Goal: Task Accomplishment & Management: Manage account settings

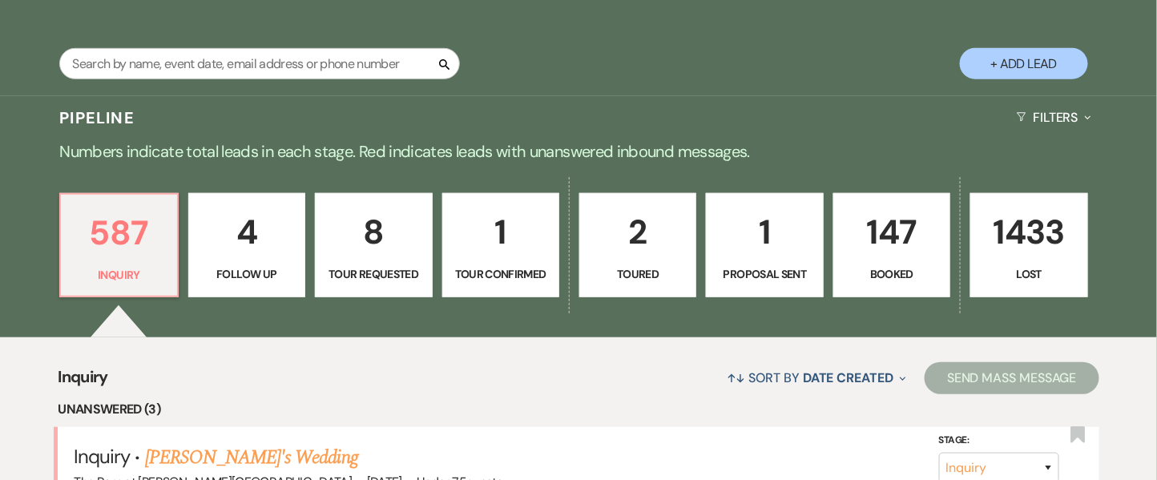
scroll to position [574, 0]
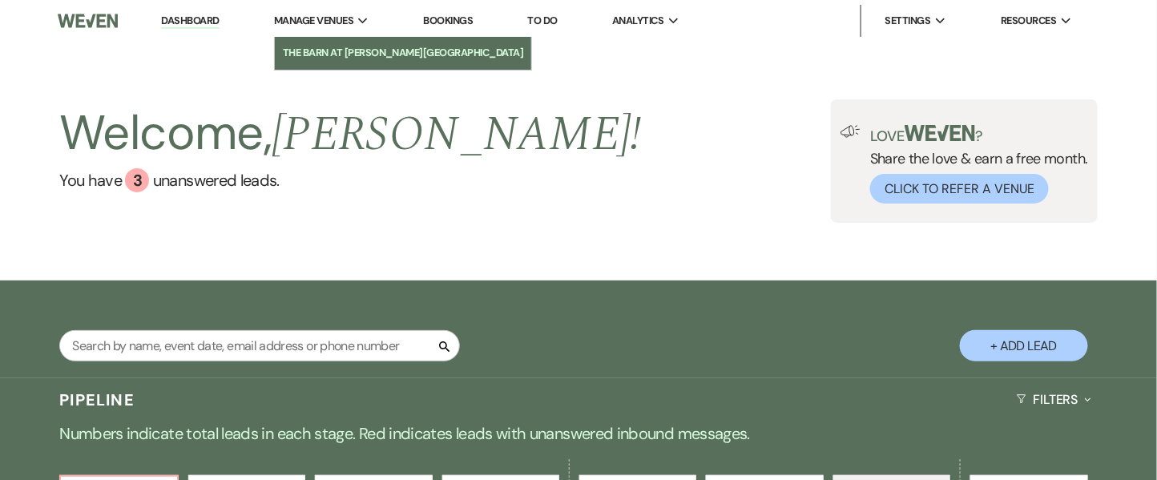
click at [316, 59] on li "The Barn at [PERSON_NAME][GEOGRAPHIC_DATA]" at bounding box center [403, 53] width 241 height 16
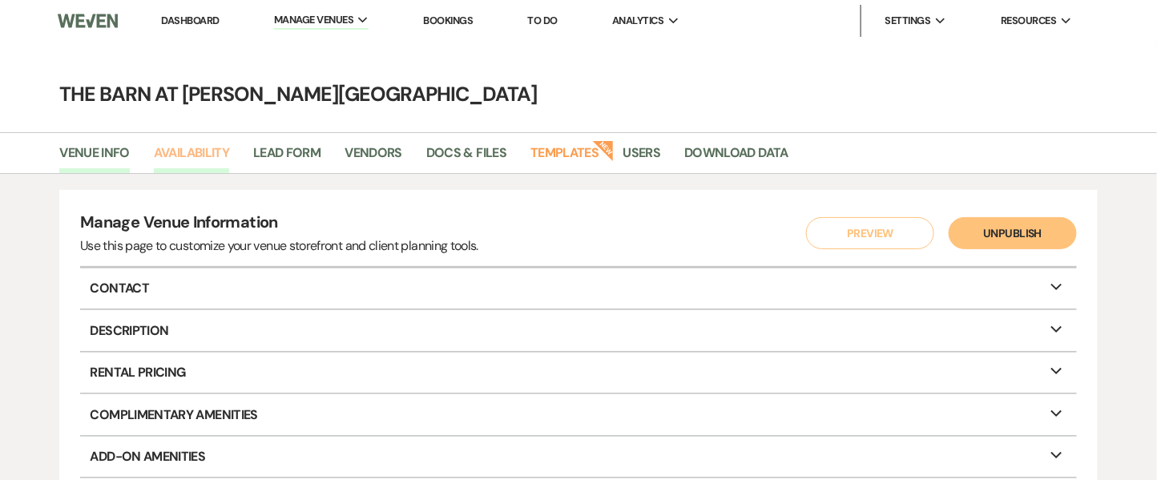
click at [204, 154] on link "Availability" at bounding box center [191, 158] width 75 height 30
select select "3"
select select "2026"
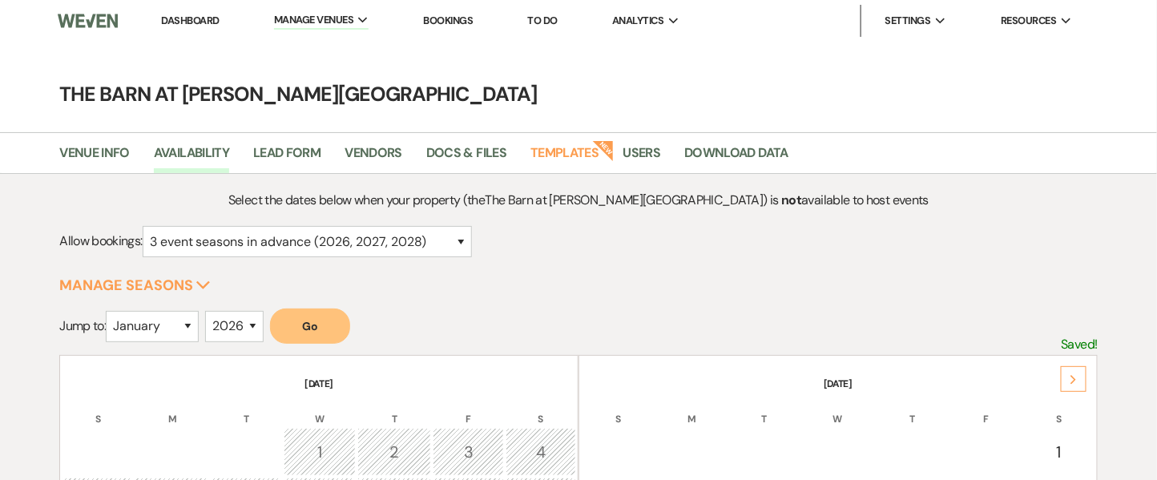
click at [1089, 382] on th "[DATE]" at bounding box center [838, 374] width 515 height 34
click at [1079, 380] on div "Next" at bounding box center [1074, 379] width 26 height 26
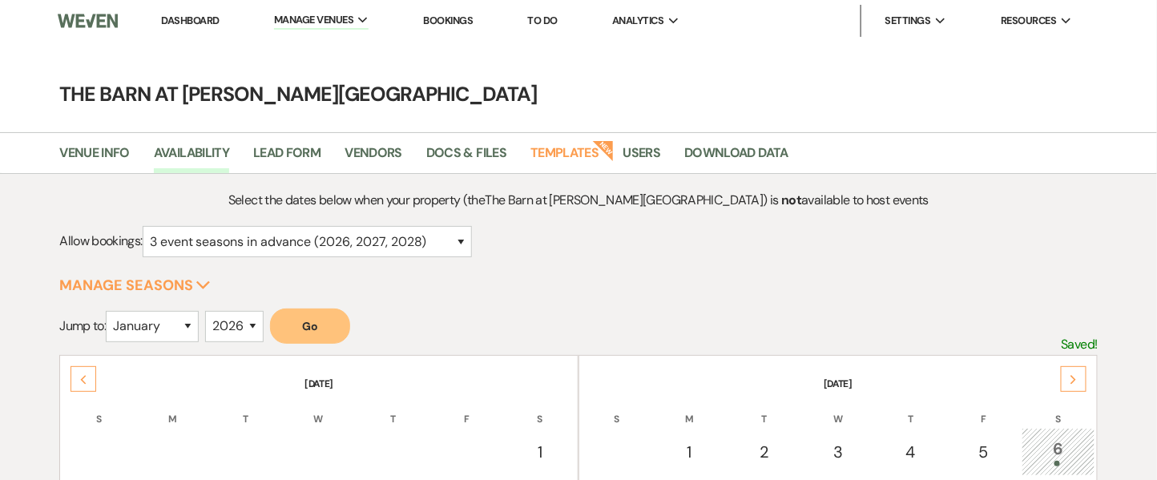
click at [1079, 380] on div "Next" at bounding box center [1074, 379] width 26 height 26
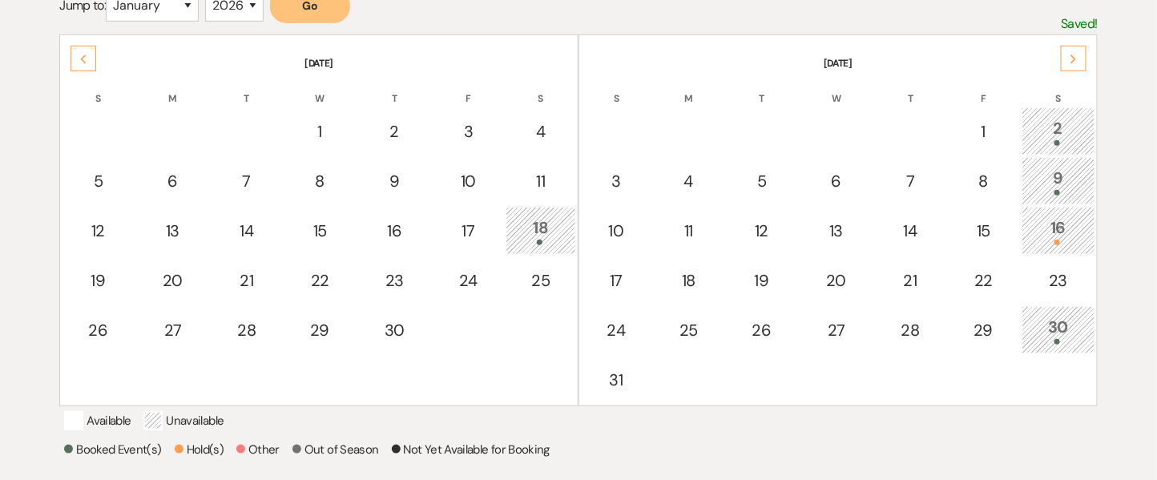
scroll to position [343, 0]
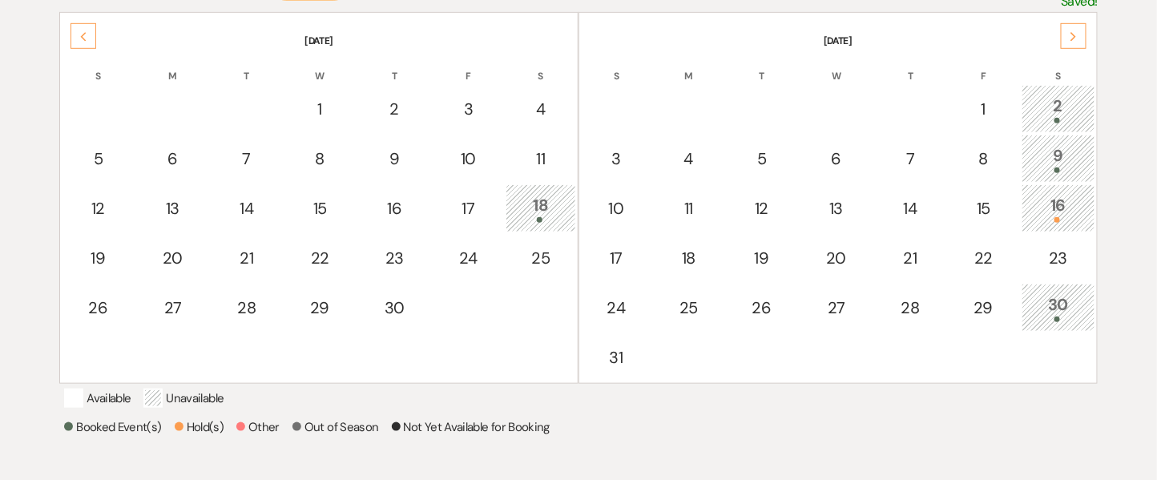
click at [1068, 206] on div "16" at bounding box center [1059, 208] width 56 height 30
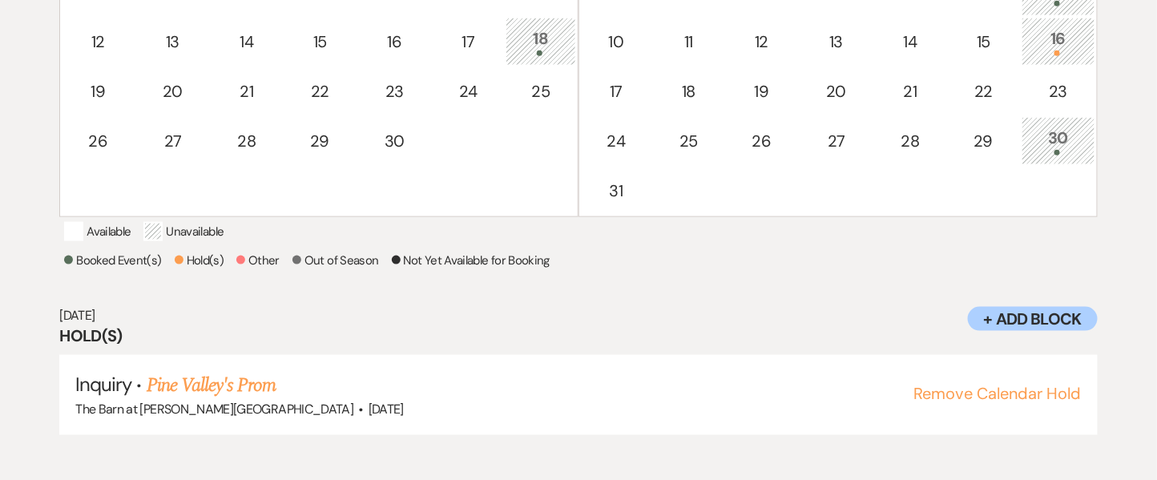
scroll to position [512, 0]
